Goal: Information Seeking & Learning: Check status

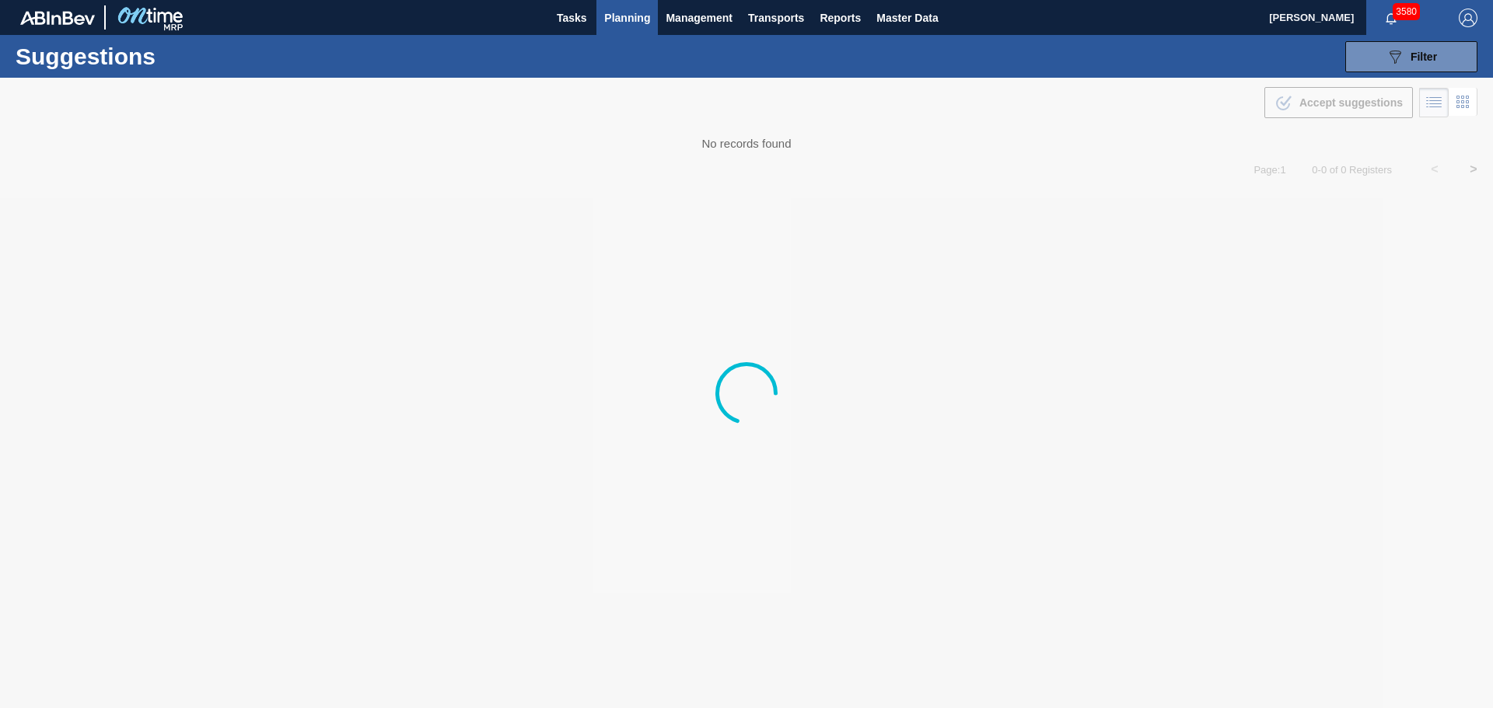
type from "[DATE]"
type to "[DATE]"
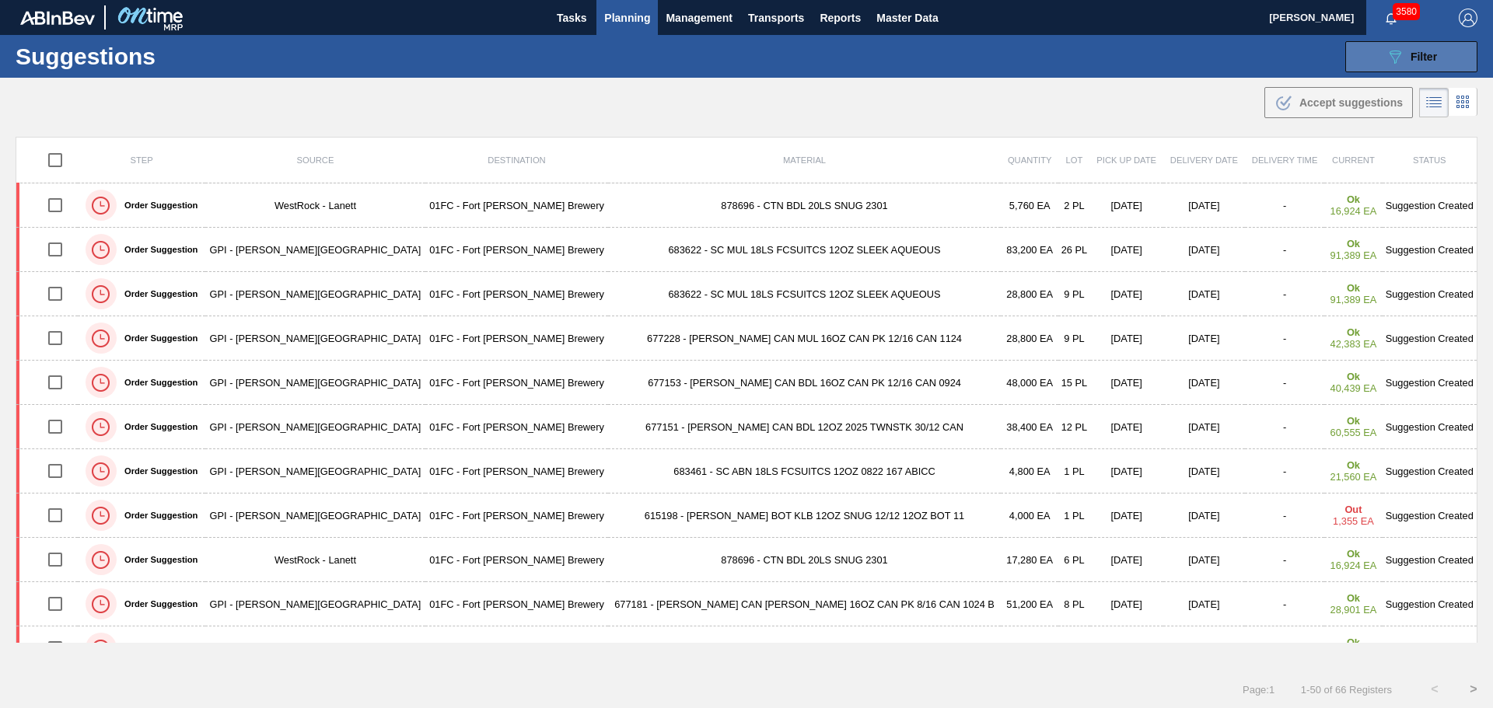
click at [1381, 55] on button "089F7B8B-B2A5-4AFE-B5C0-19BA573D28AC Filter" at bounding box center [1411, 56] width 132 height 31
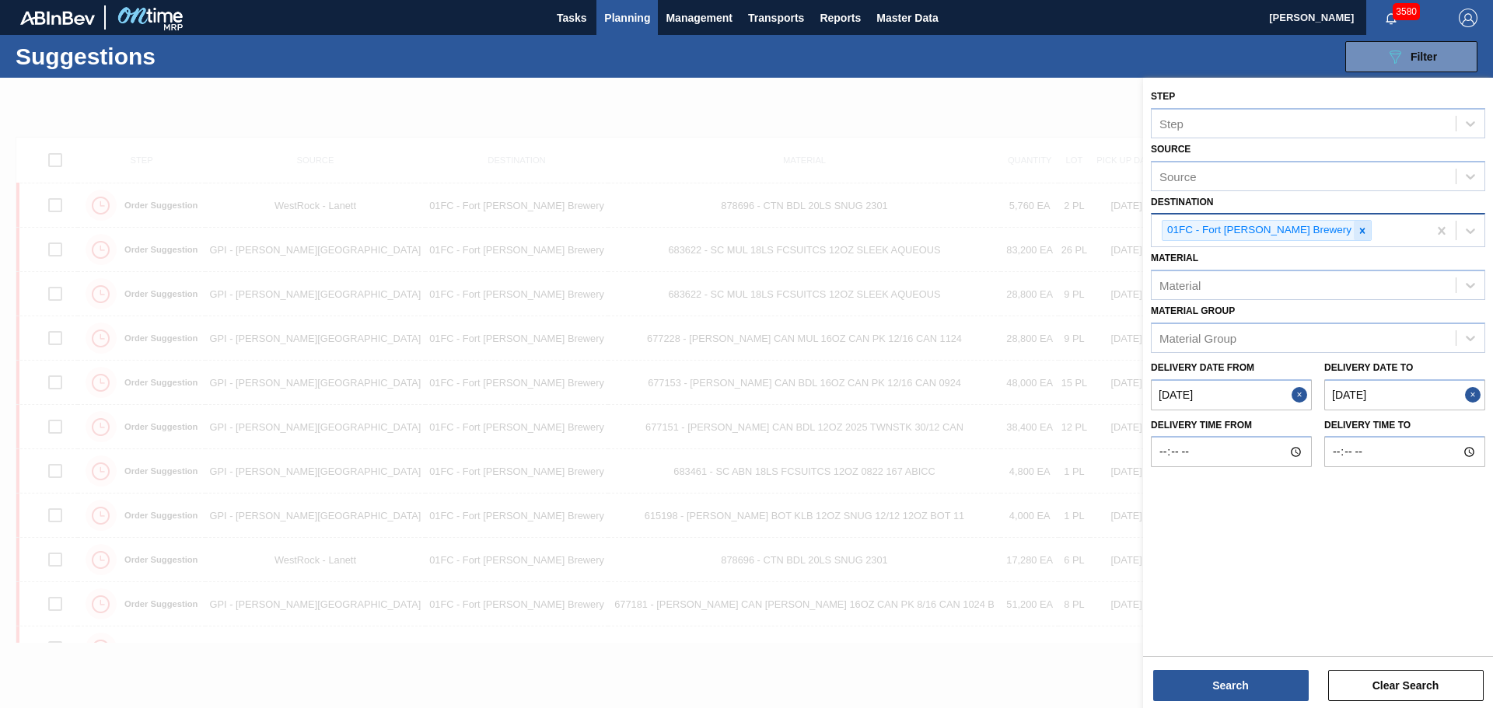
click at [1360, 230] on icon at bounding box center [1362, 230] width 5 height 5
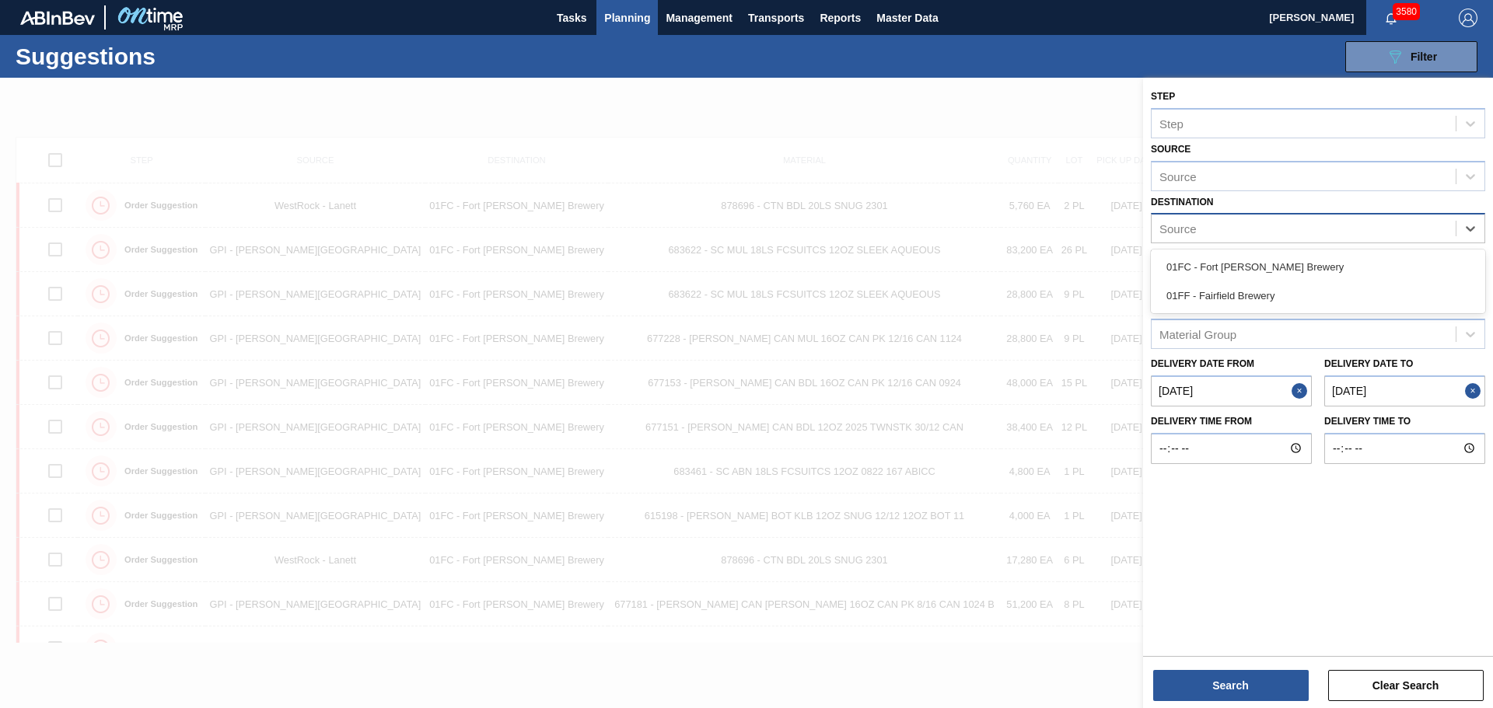
click at [1326, 221] on div "Source" at bounding box center [1303, 229] width 304 height 23
click at [1290, 284] on div "01FF - Fairfield Brewery" at bounding box center [1318, 295] width 334 height 29
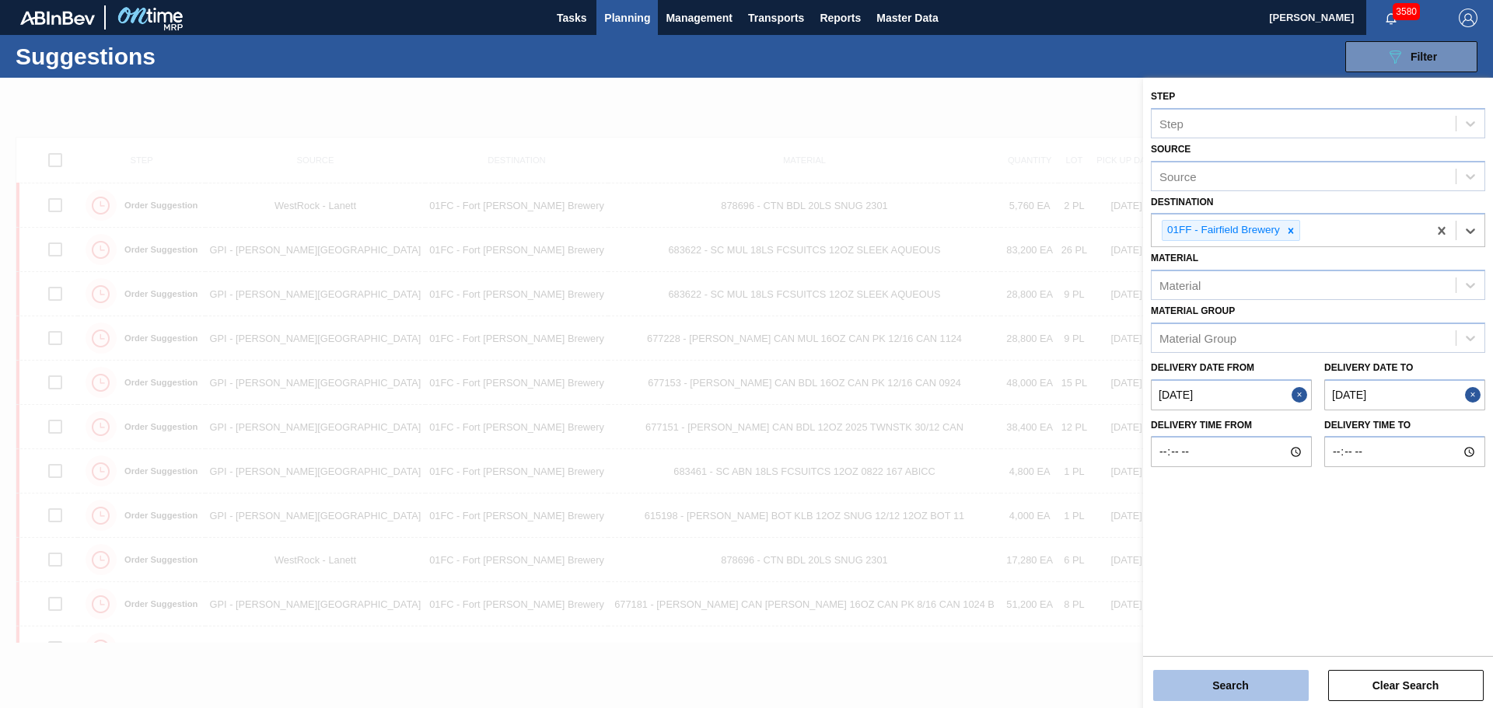
click at [1228, 689] on button "Search" at bounding box center [1230, 685] width 155 height 31
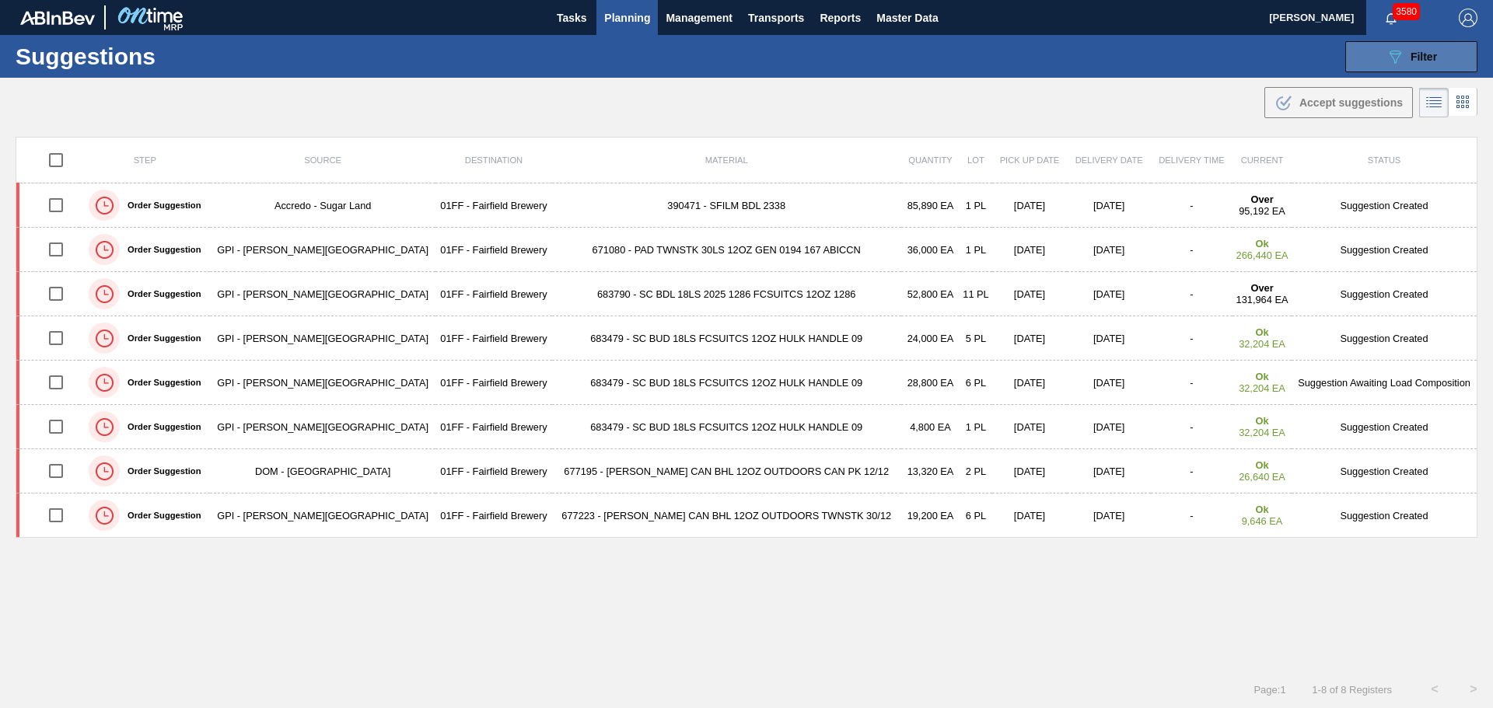
click at [1381, 58] on button "089F7B8B-B2A5-4AFE-B5C0-19BA573D28AC Filter" at bounding box center [1411, 56] width 132 height 31
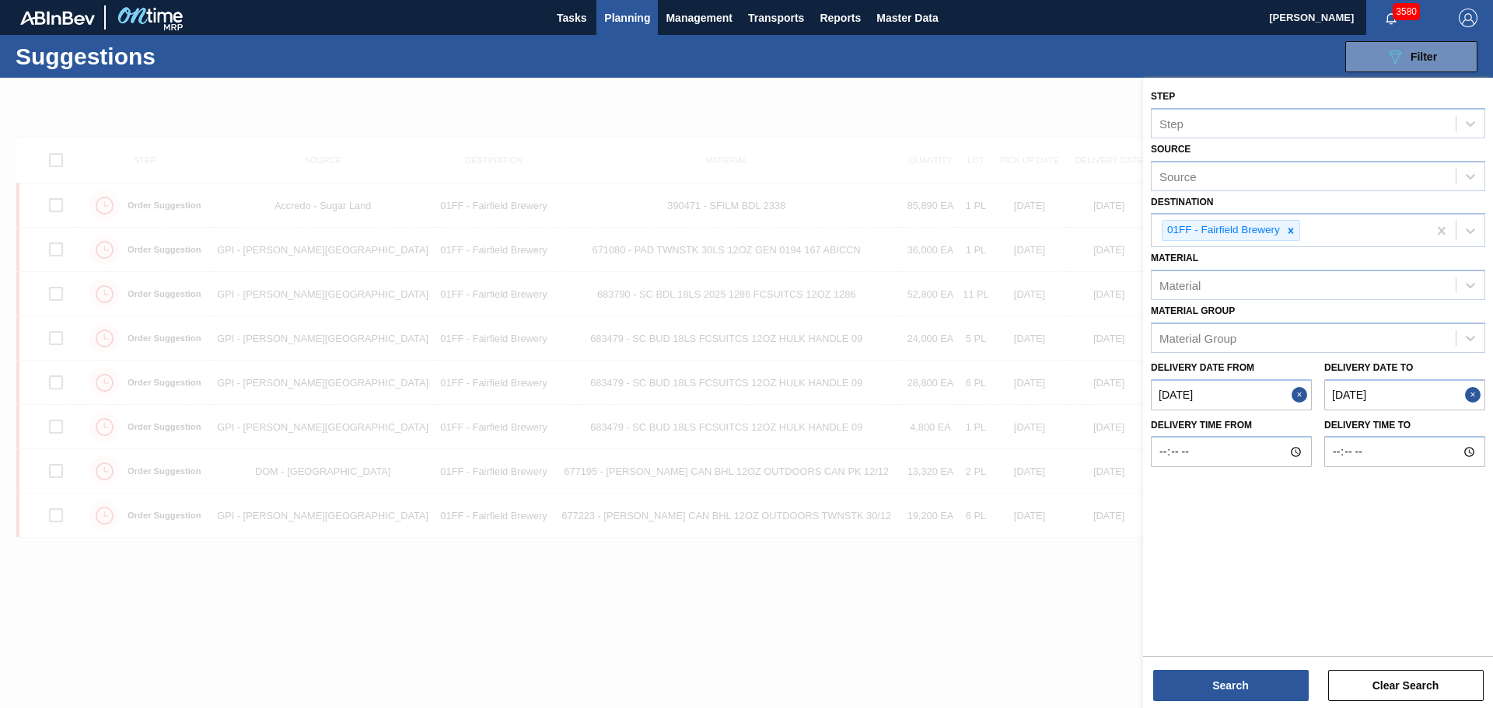
click at [1243, 394] on from "[DATE]" at bounding box center [1231, 394] width 161 height 31
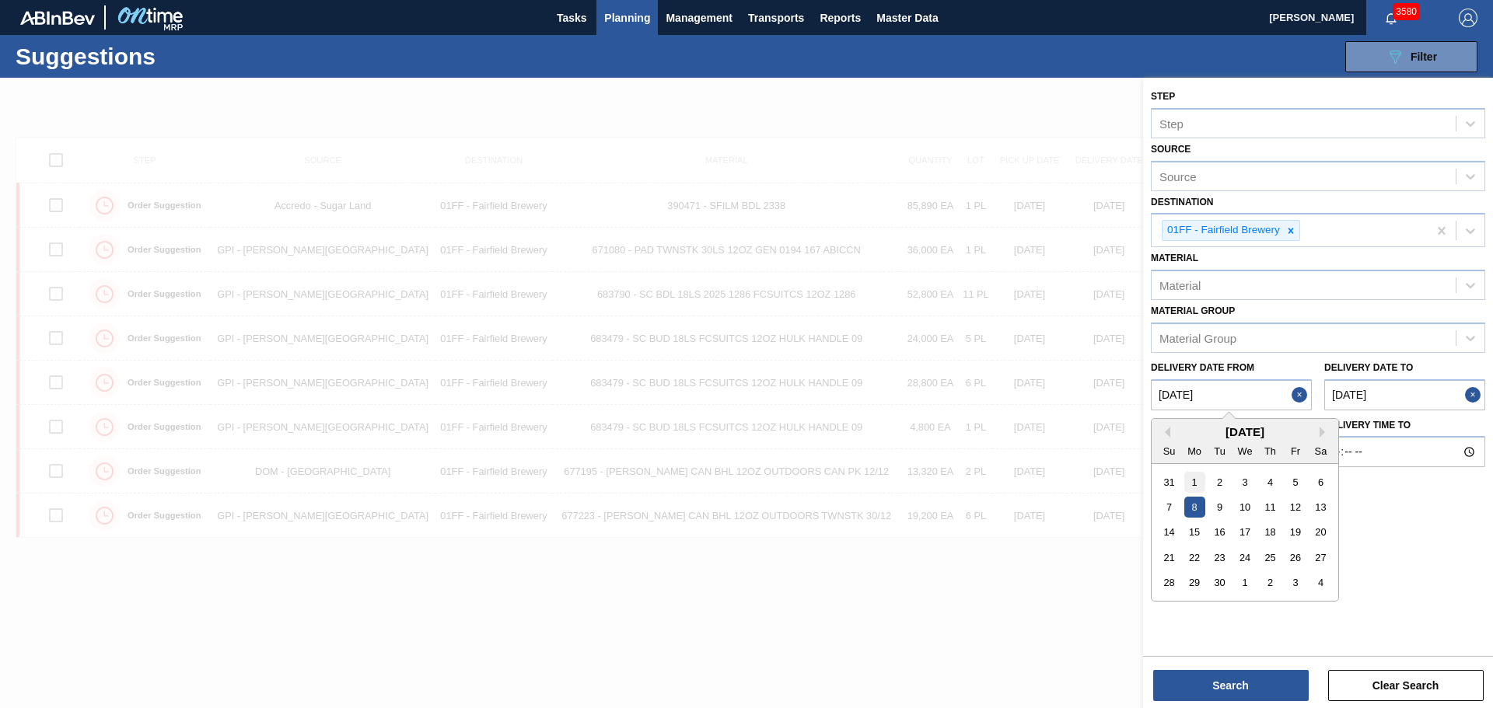
click at [1200, 480] on div "1" at bounding box center [1194, 481] width 21 height 21
type from "09/01/2025"
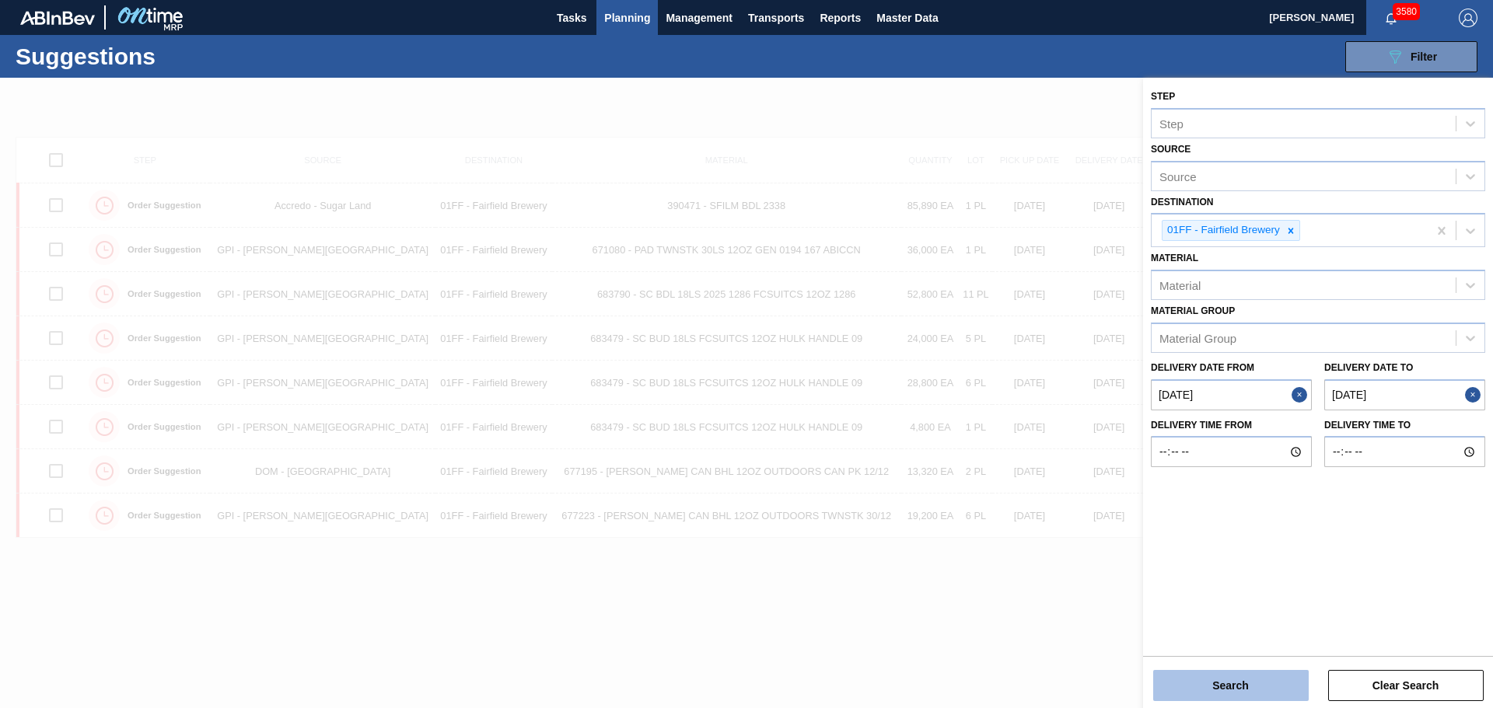
click at [1245, 684] on button "Search" at bounding box center [1230, 685] width 155 height 31
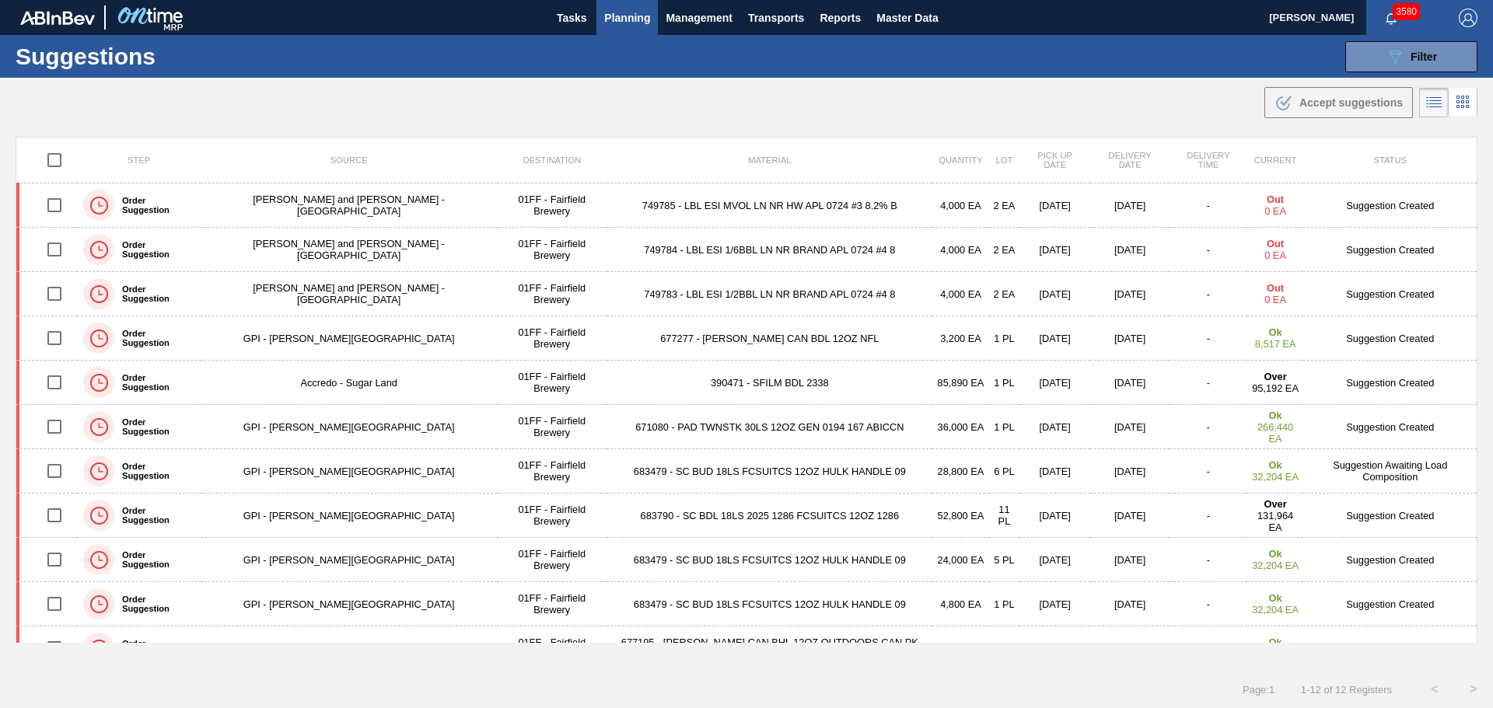
click at [680, 201] on td "749785 - LBL ESI MVOL LN NR HW APL 0724 #3 8.2% B" at bounding box center [769, 205] width 326 height 44
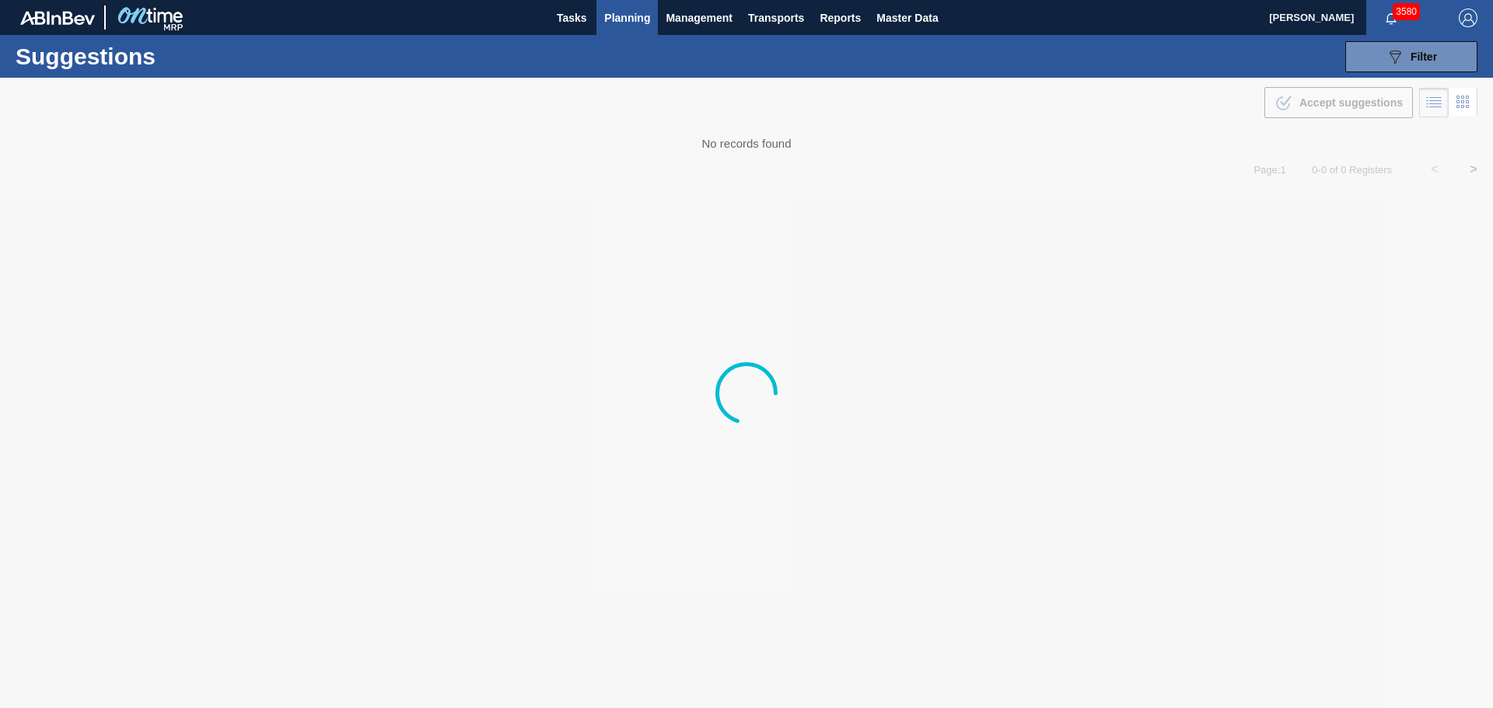
type from "09/01/2025"
type to "[DATE]"
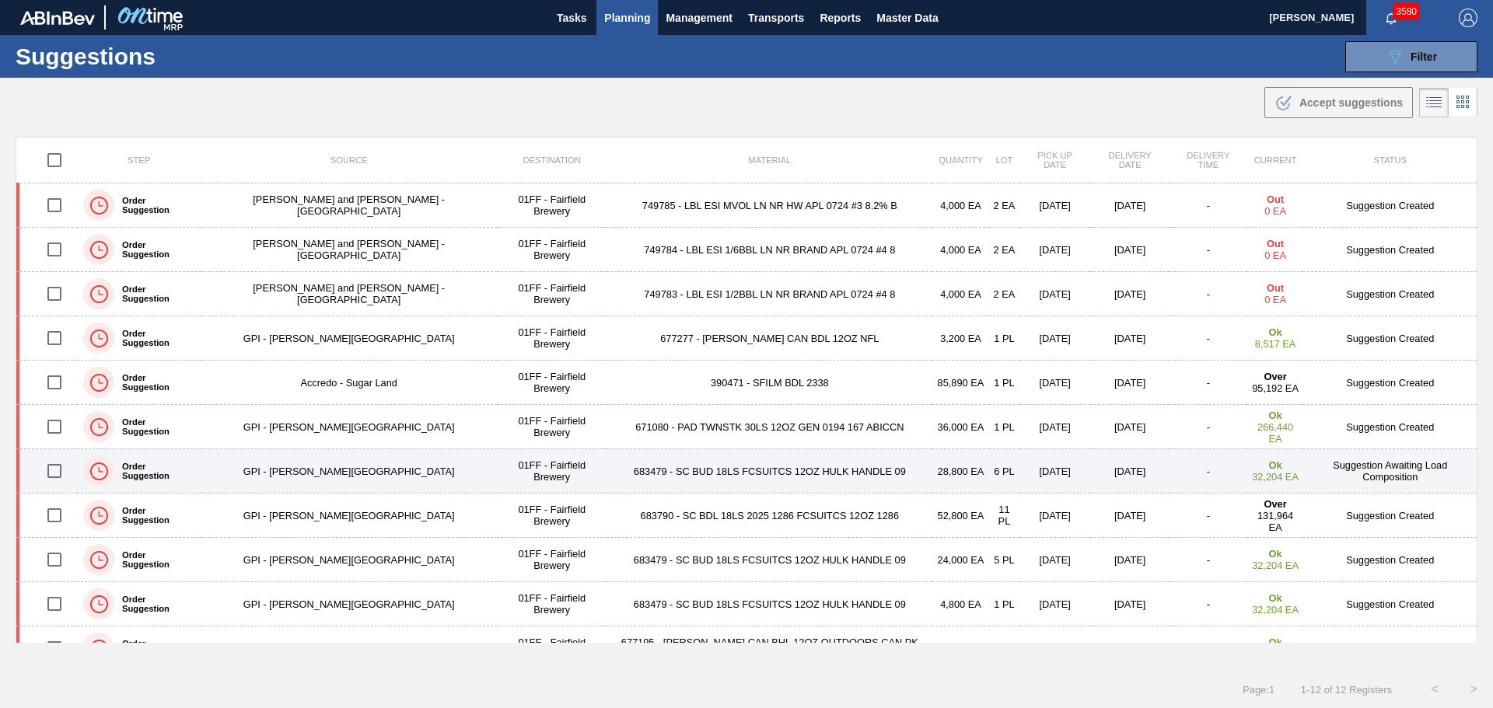
scroll to position [1, 0]
